Goal: Book appointment/travel/reservation

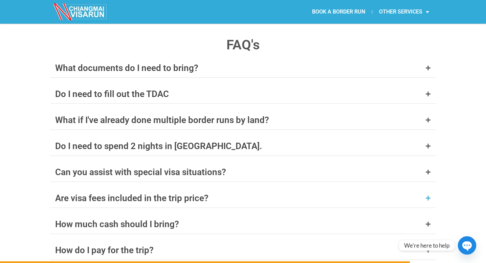
scroll to position [2645, 0]
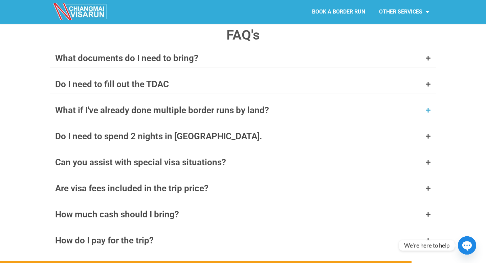
click at [427, 108] on icon at bounding box center [428, 110] width 5 height 5
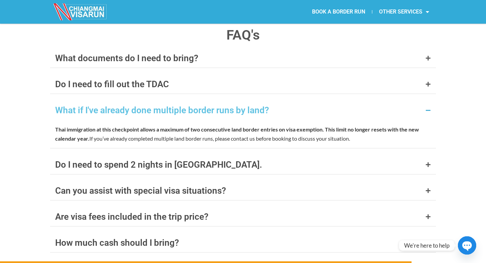
click at [429, 108] on icon at bounding box center [428, 110] width 5 height 5
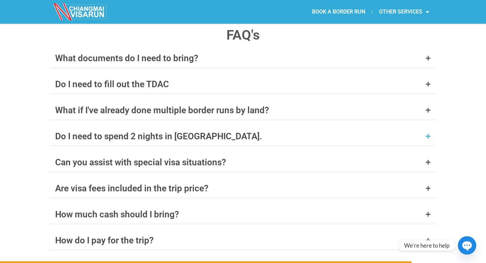
click at [429, 134] on icon at bounding box center [428, 136] width 5 height 5
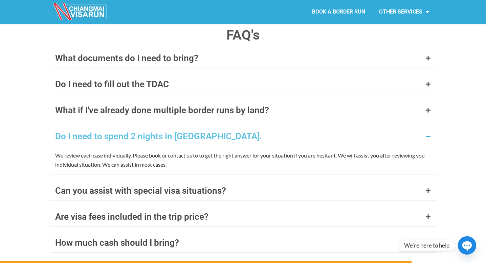
click at [429, 134] on icon at bounding box center [428, 136] width 5 height 5
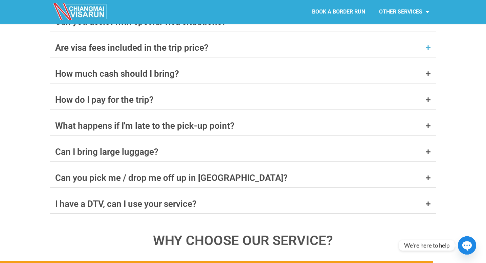
scroll to position [2791, 0]
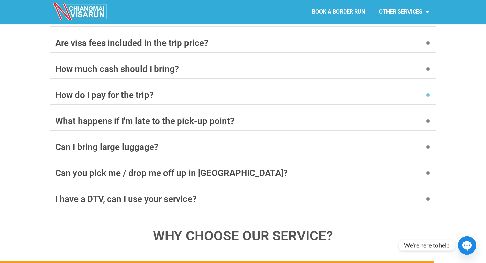
click at [428, 92] on icon at bounding box center [428, 94] width 5 height 5
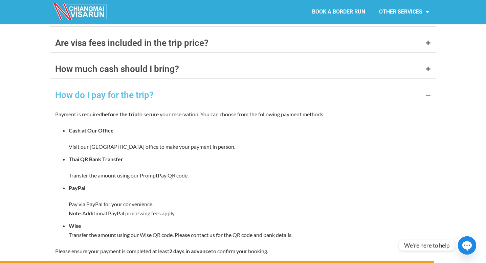
click at [428, 92] on icon at bounding box center [428, 94] width 5 height 5
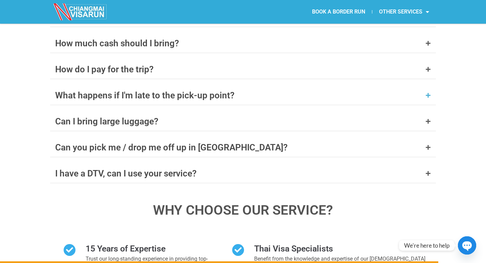
scroll to position [2817, 0]
click at [426, 145] on icon at bounding box center [428, 147] width 5 height 5
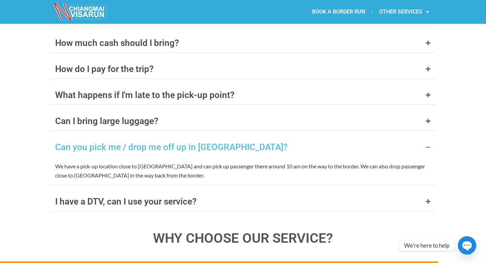
click at [426, 145] on icon at bounding box center [428, 147] width 5 height 5
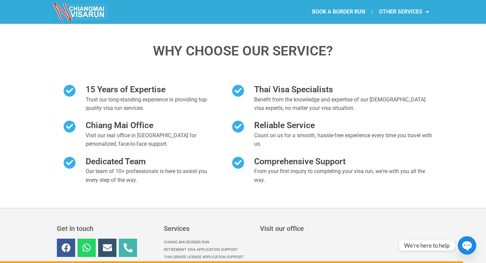
scroll to position [2975, 0]
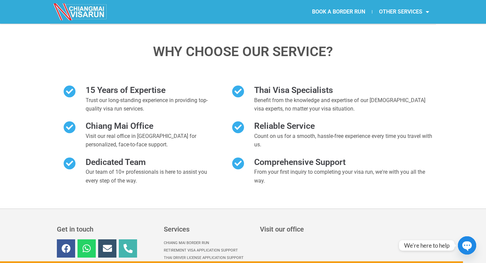
click at [463, 248] on circle "button" at bounding box center [467, 245] width 19 height 19
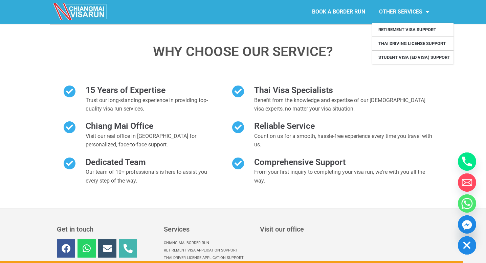
click at [387, 15] on link "OTHER SERVICES" at bounding box center [404, 12] width 64 height 16
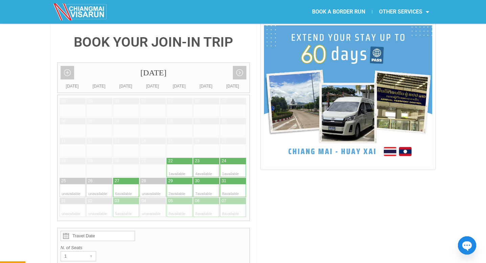
scroll to position [182, 0]
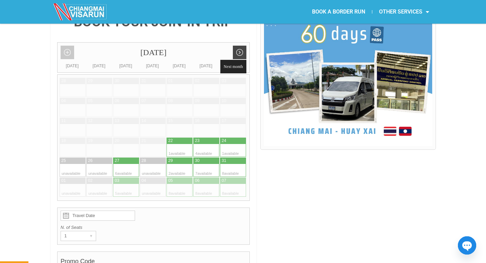
click at [240, 46] on link "Next month" at bounding box center [240, 53] width 14 height 14
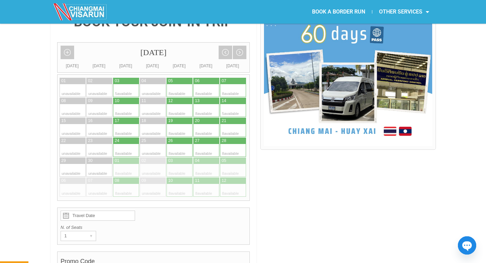
click at [238, 104] on div at bounding box center [239, 110] width 13 height 13
type input "[DATE]"
radio input "true"
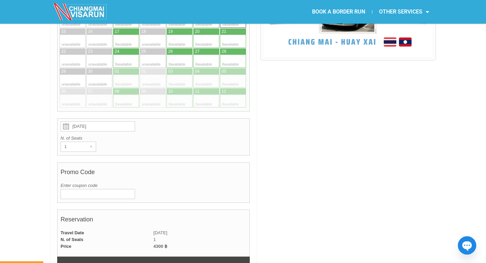
scroll to position [283, 0]
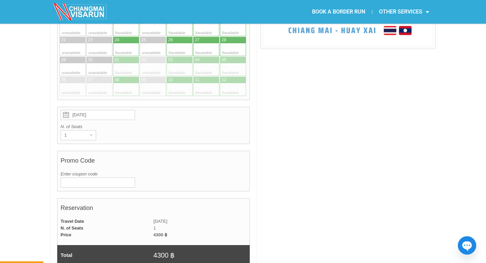
click at [463, 245] on icon "button" at bounding box center [467, 247] width 10 height 10
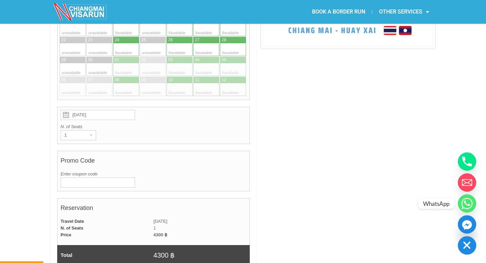
click at [469, 201] on circle "Whatsapp" at bounding box center [467, 204] width 18 height 18
